Goal: Entertainment & Leisure: Browse casually

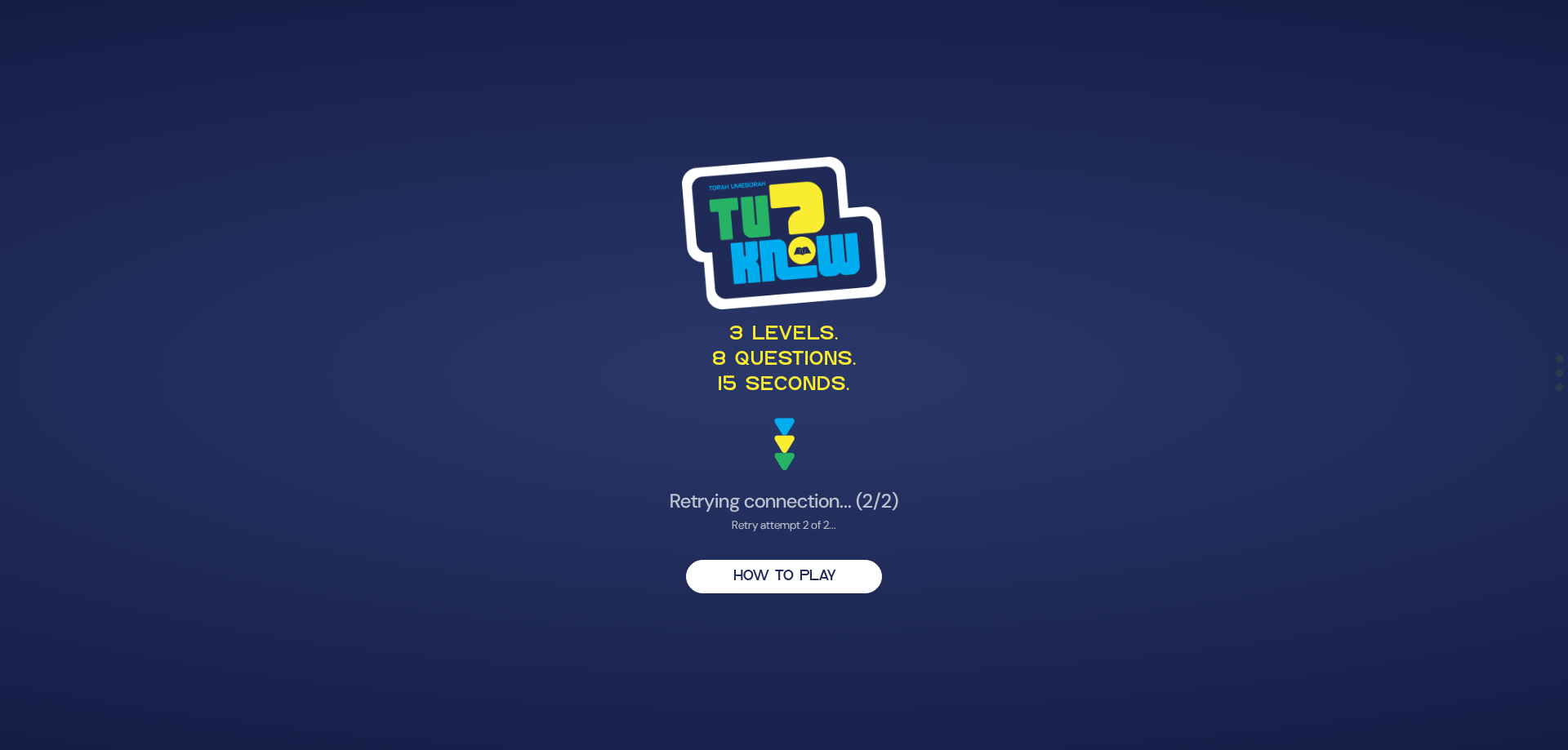
click at [873, 509] on h4 "Retrying connection... (2/2)" at bounding box center [784, 502] width 797 height 24
click at [822, 494] on h4 "Retrying connection... (2/2)" at bounding box center [784, 502] width 797 height 24
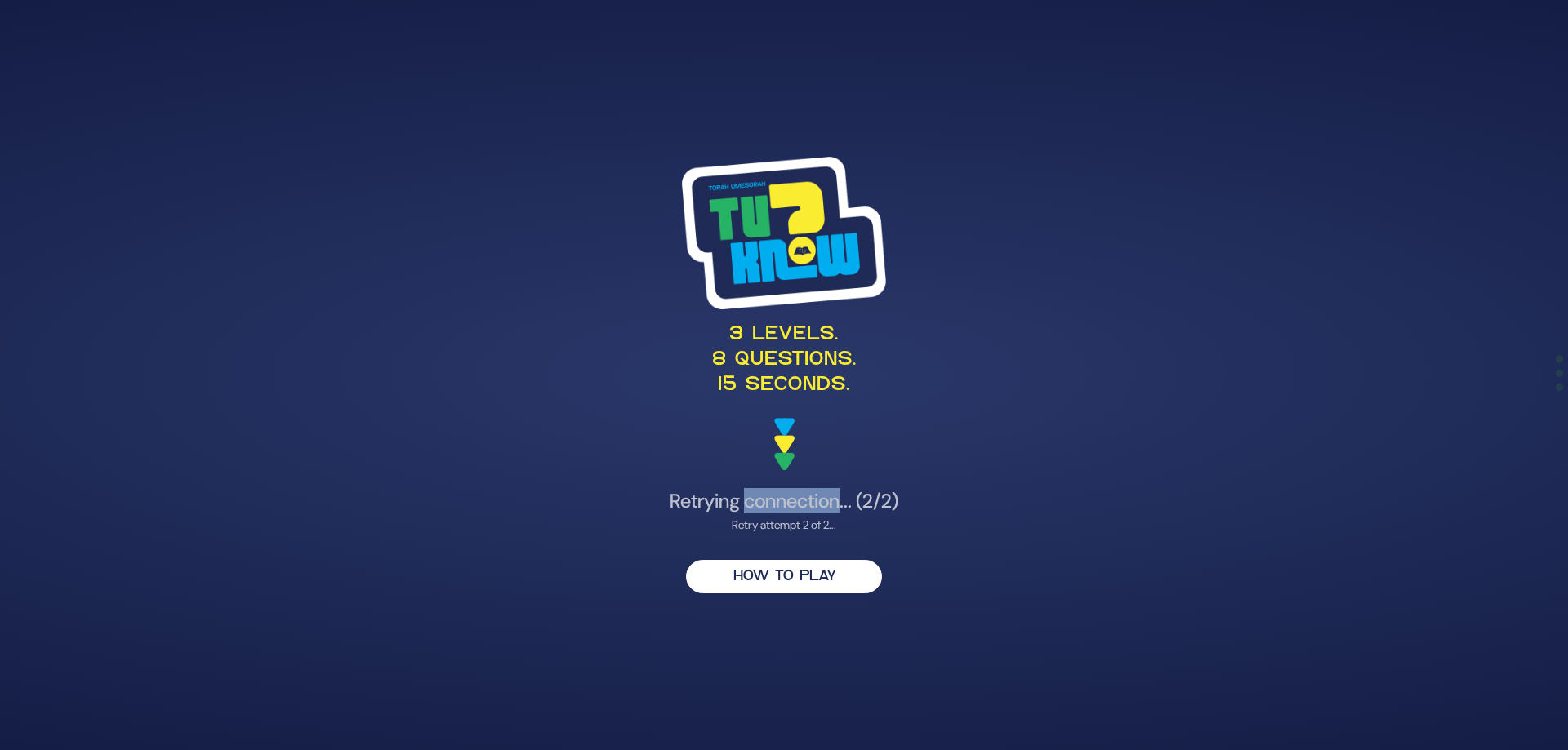
click at [822, 494] on h4 "Retrying connection... (2/2)" at bounding box center [784, 502] width 797 height 24
click at [786, 498] on h4 "Retrying connection... (2/2)" at bounding box center [784, 502] width 797 height 24
click at [789, 521] on div "Retry attempt 2 of 2..." at bounding box center [784, 525] width 797 height 17
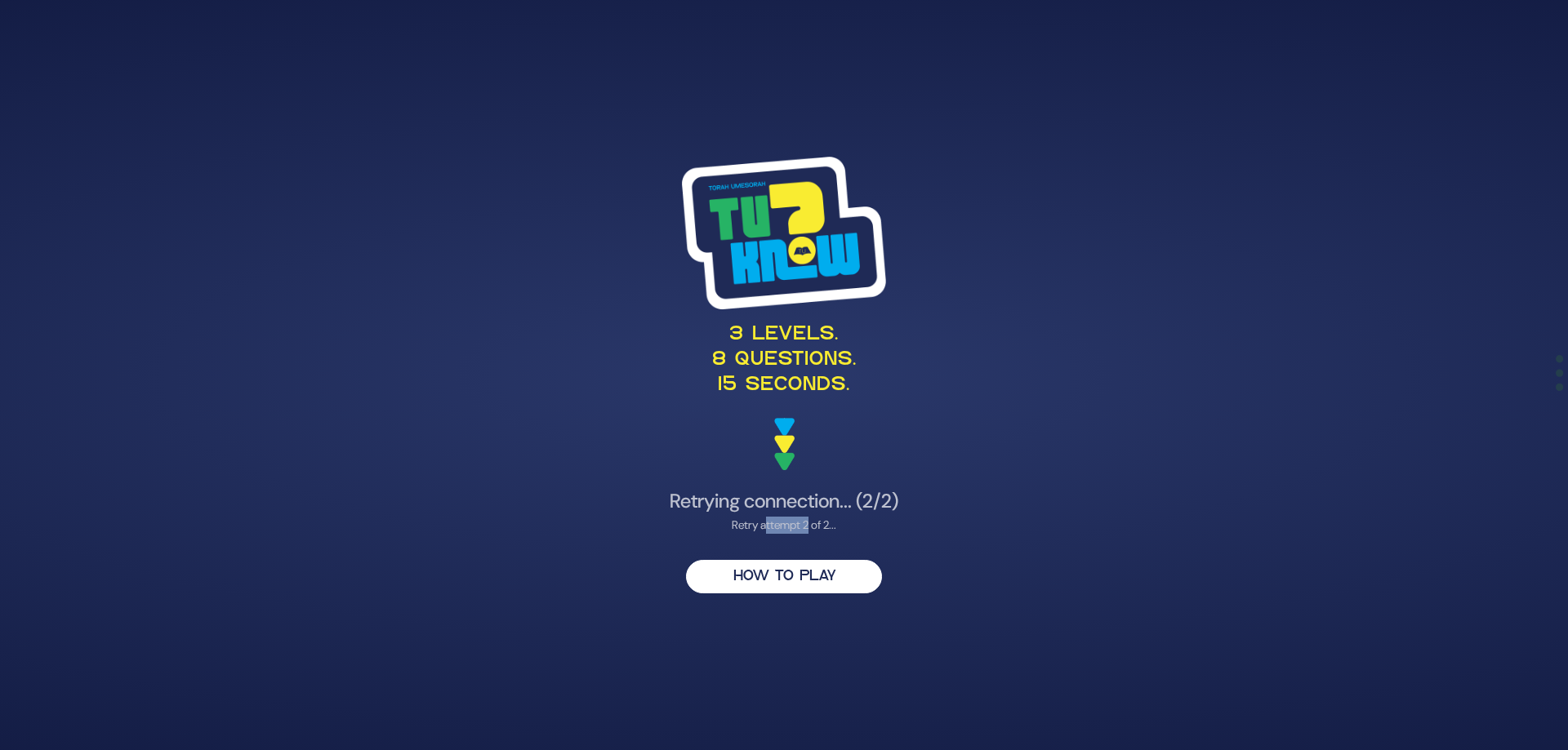
click at [789, 521] on div "Retry attempt 2 of 2..." at bounding box center [784, 525] width 797 height 17
click at [789, 521] on div "3 levels. 8 questions. 15 seconds. Retrying connection... (2/2) Retry attempt 2…" at bounding box center [784, 374] width 837 height 475
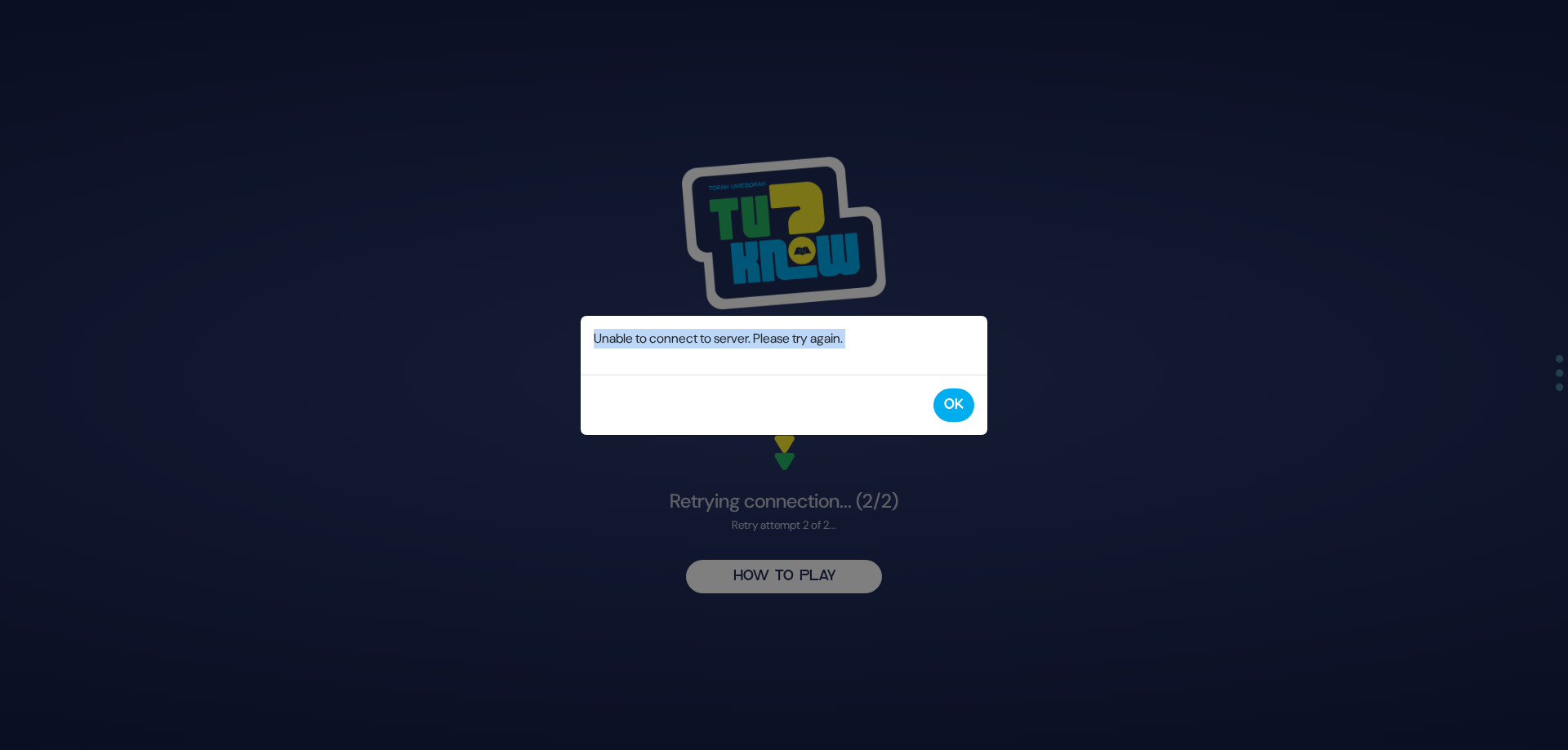
click at [789, 521] on div "Error Unable to connect to server. Please try again. OK" at bounding box center [784, 375] width 1568 height 750
click at [955, 407] on button "OK" at bounding box center [954, 405] width 40 height 33
